Goal: Obtain resource: Download file/media

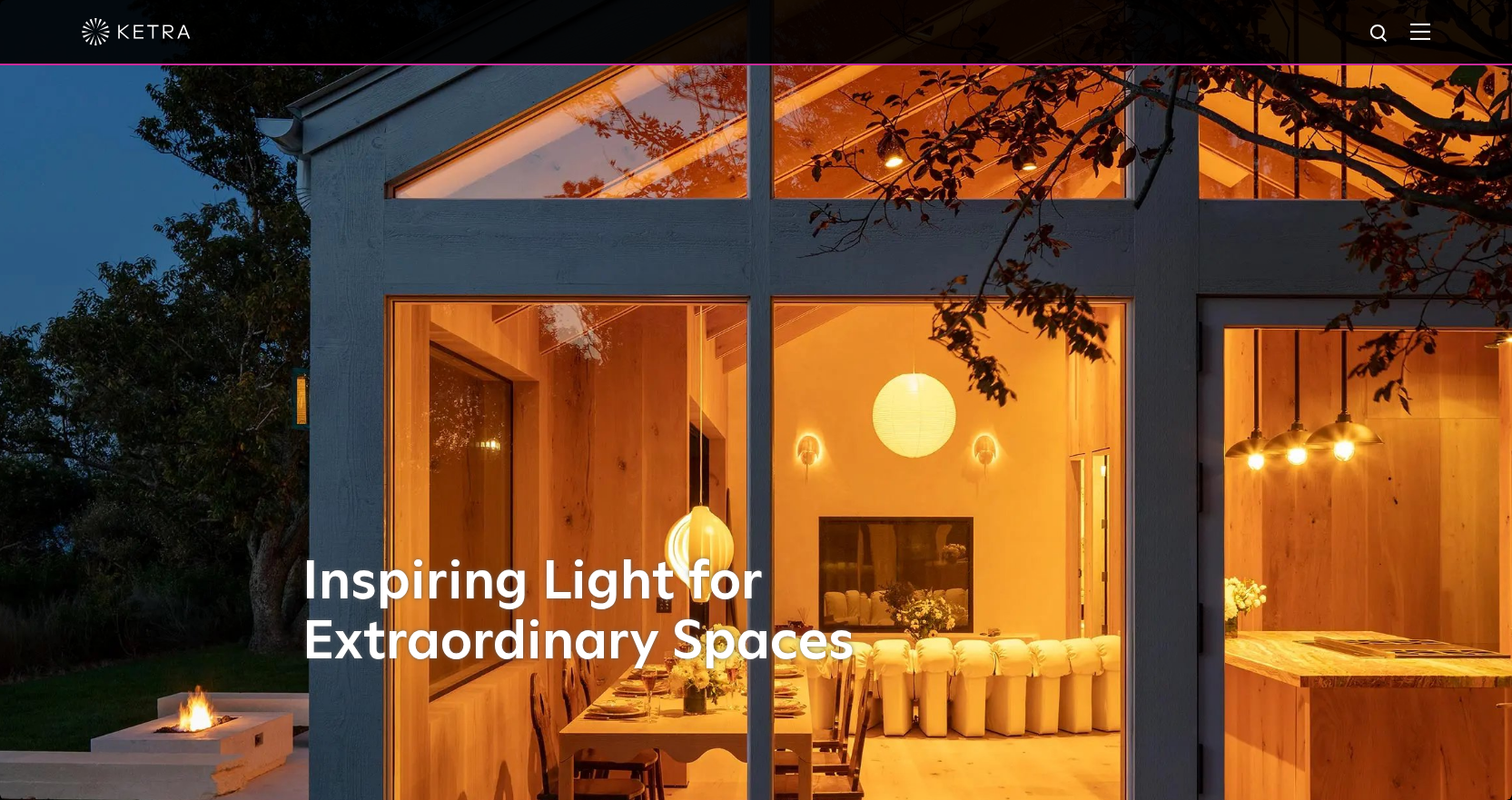
click at [1422, 27] on div at bounding box center [755, 32] width 1348 height 64
click at [1426, 29] on img at bounding box center [1420, 31] width 20 height 17
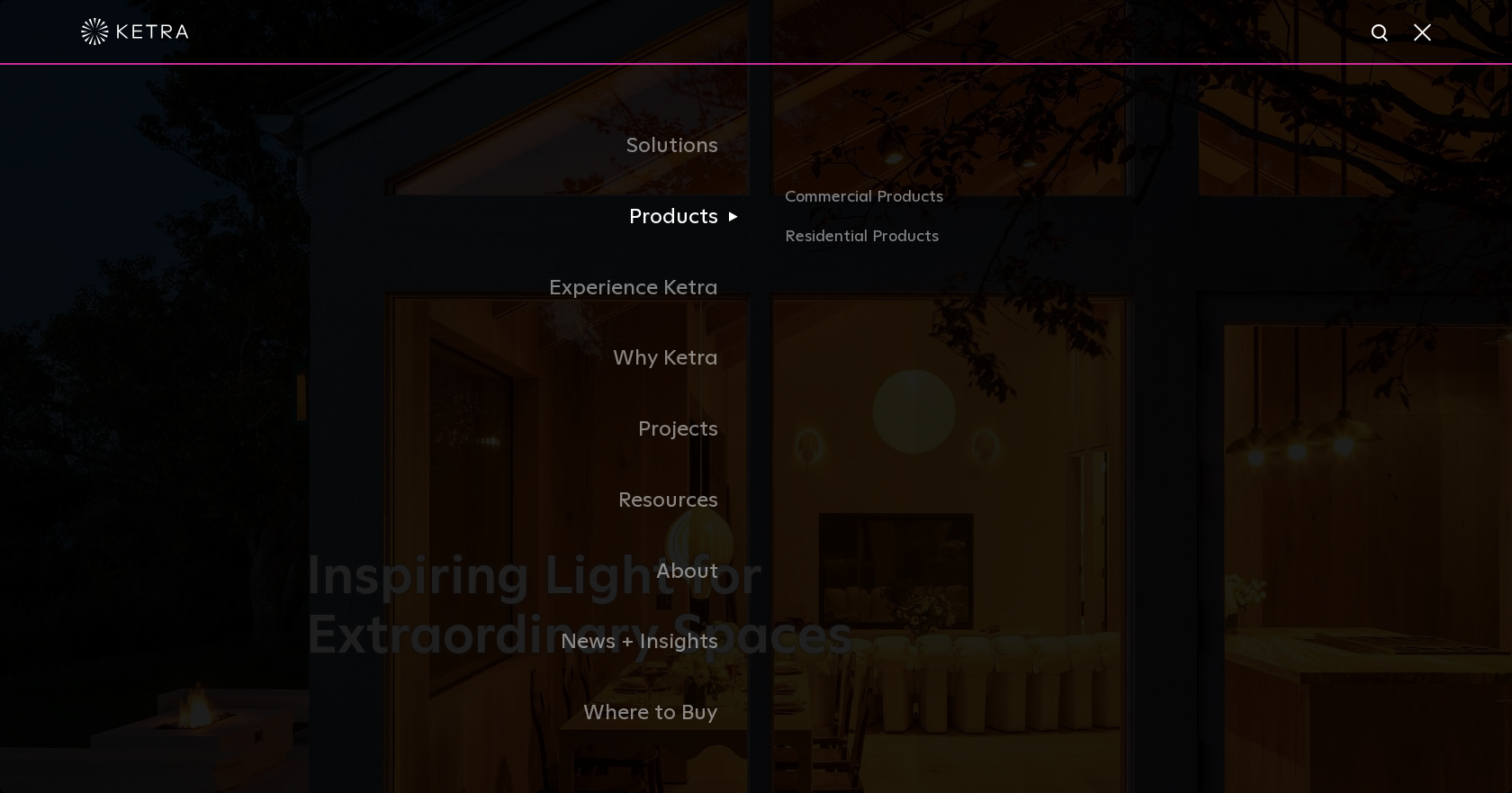
click at [696, 211] on link "Products" at bounding box center [530, 217] width 450 height 71
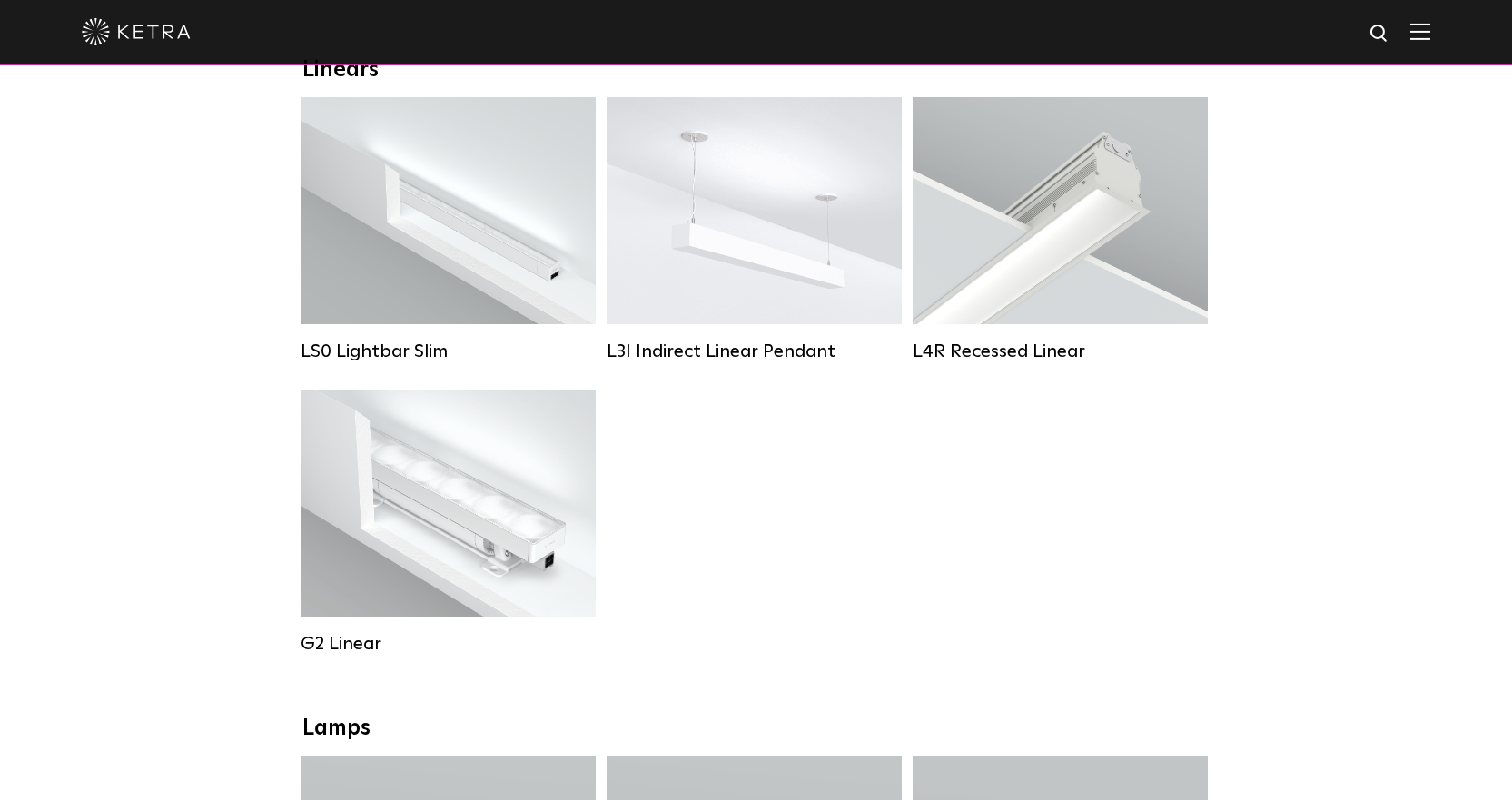
scroll to position [999, 0]
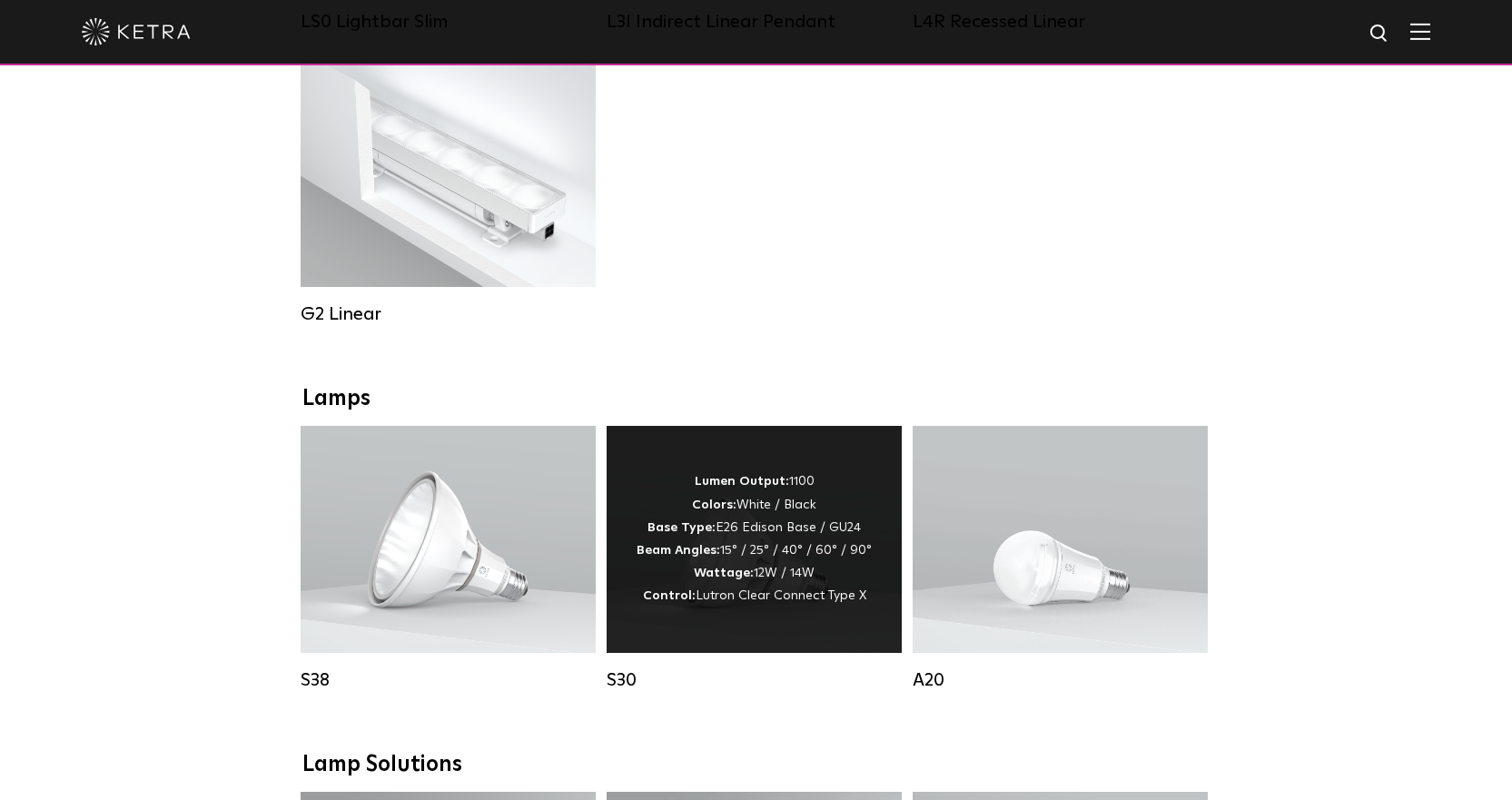
click at [796, 482] on div "Lumen Output: 1100 Colors: White / Black Base Type: E26 Edison Base / GU24 Beam…" at bounding box center [754, 539] width 295 height 227
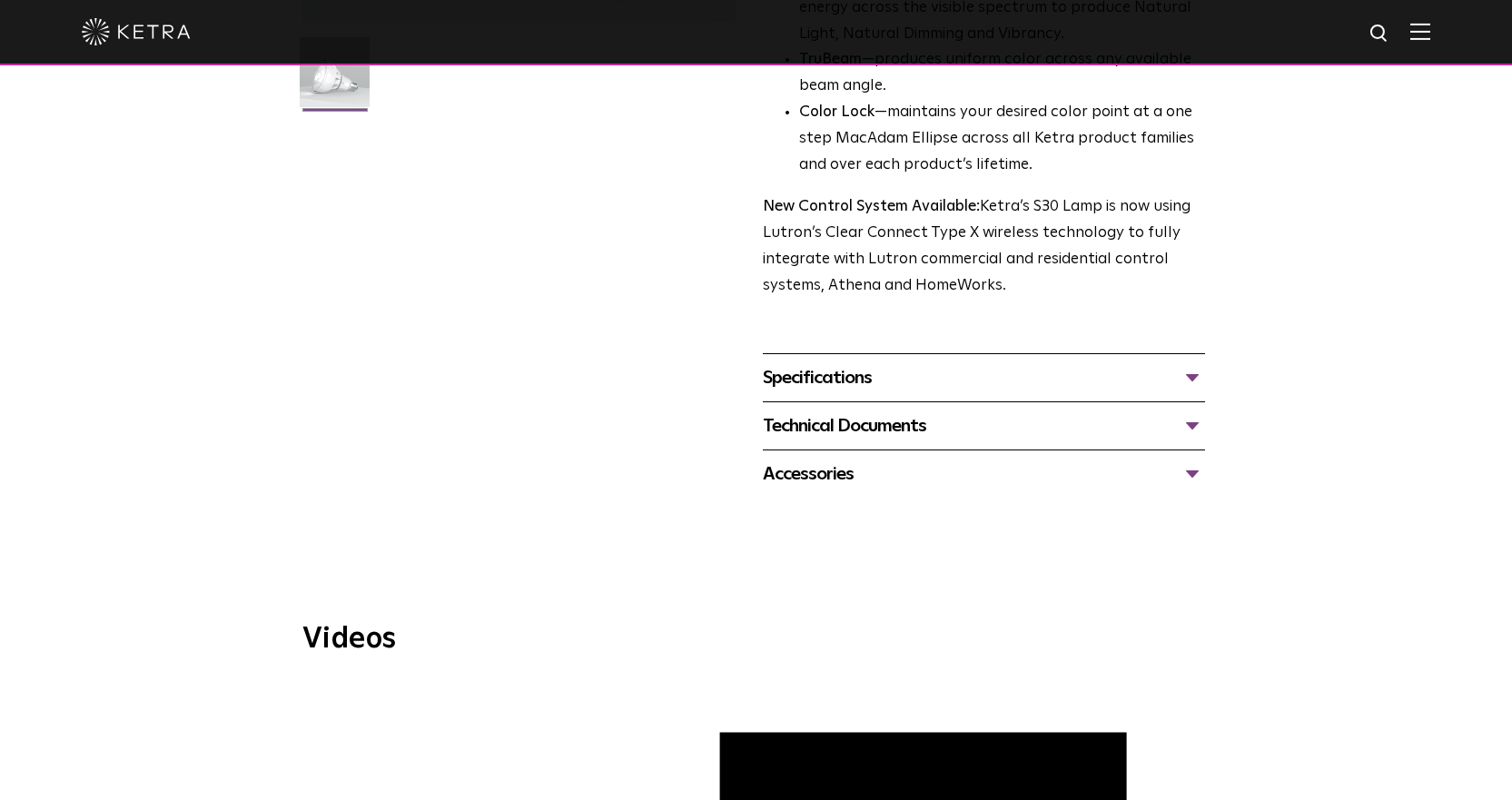
click at [908, 419] on div "Technical Documents" at bounding box center [984, 426] width 442 height 29
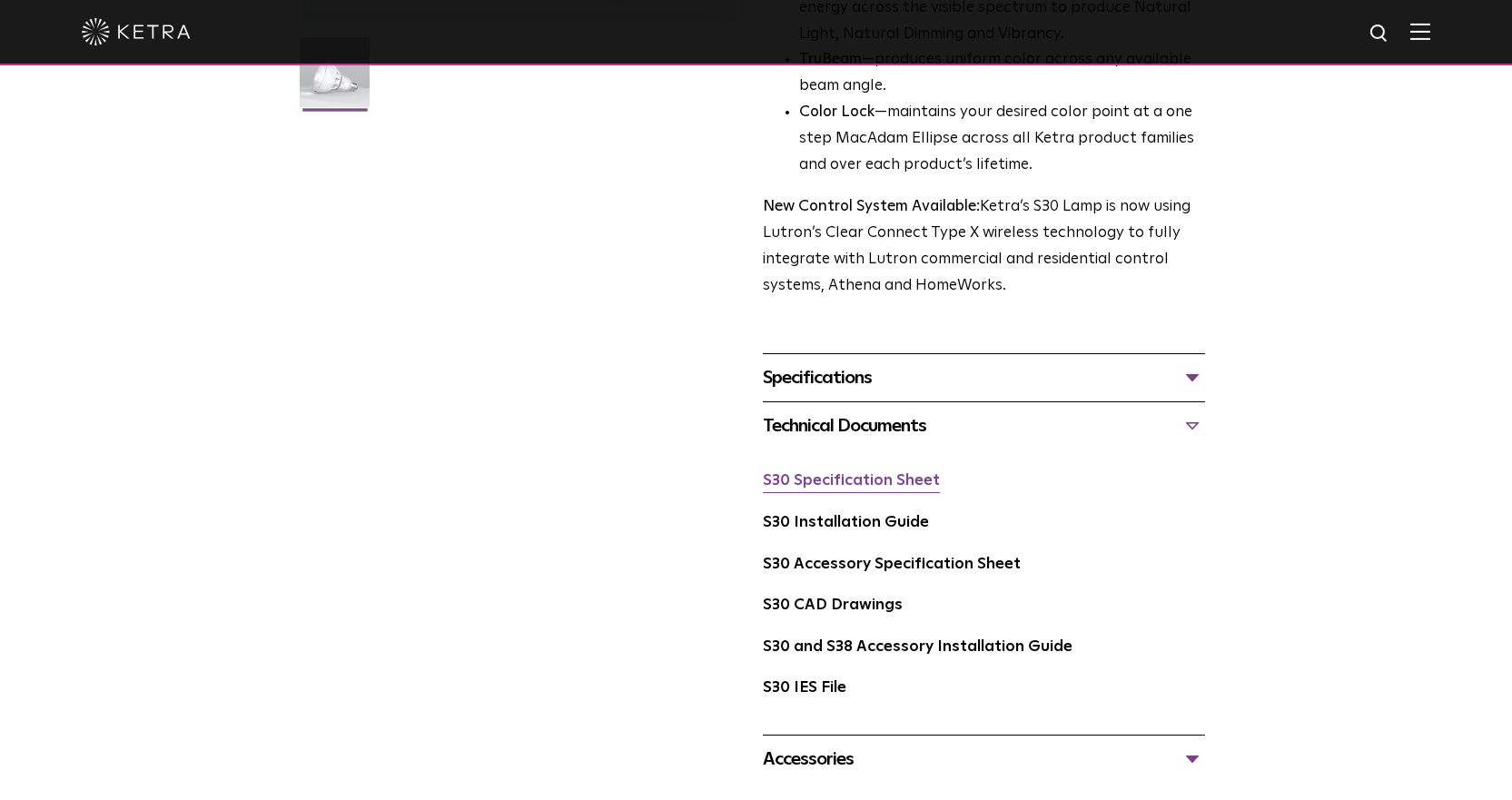
click at [915, 483] on link "S30 Specification Sheet" at bounding box center [851, 481] width 177 height 16
